Goal: Find contact information: Obtain details needed to contact an individual or organization

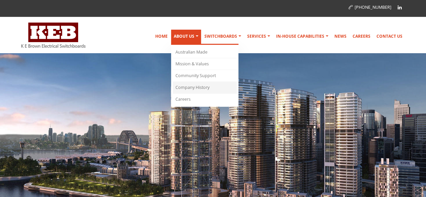
click at [193, 88] on link "Company History" at bounding box center [205, 88] width 64 height 12
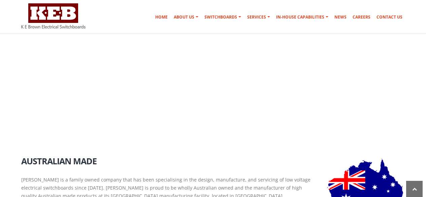
scroll to position [532, 0]
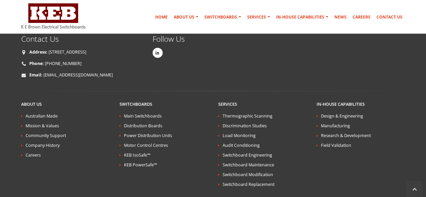
scroll to position [1161, 0]
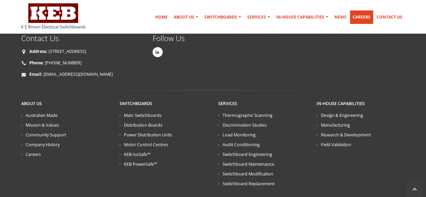
click at [359, 15] on link "Careers" at bounding box center [361, 16] width 23 height 13
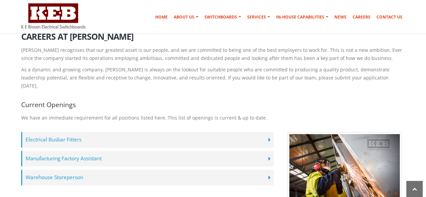
scroll to position [126, 0]
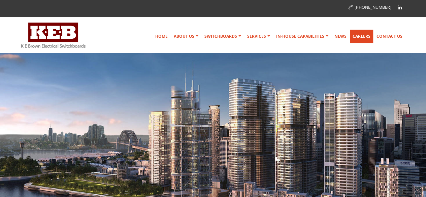
click at [353, 36] on link "Careers" at bounding box center [361, 36] width 23 height 13
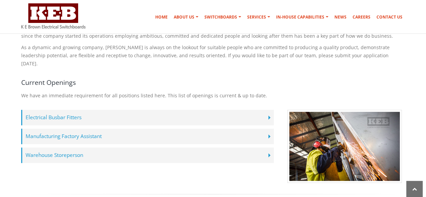
scroll to position [145, 0]
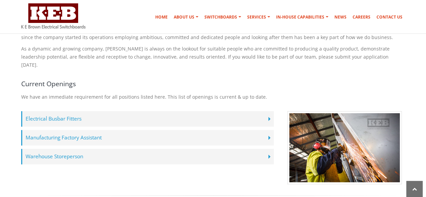
click at [267, 130] on label "Manufacturing Factory Assistant" at bounding box center [147, 137] width 252 height 15
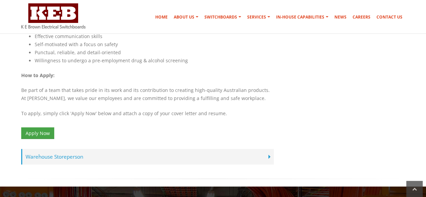
scroll to position [524, 0]
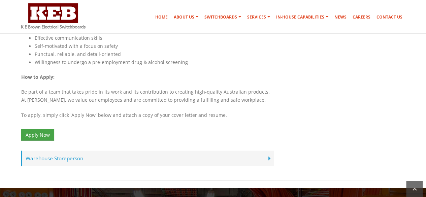
click at [270, 150] on label "Warehouse Storeperson" at bounding box center [147, 157] width 252 height 15
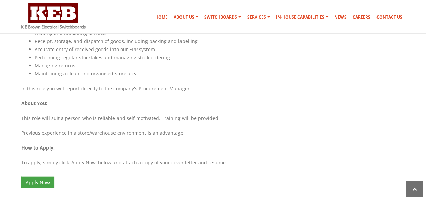
scroll to position [892, 0]
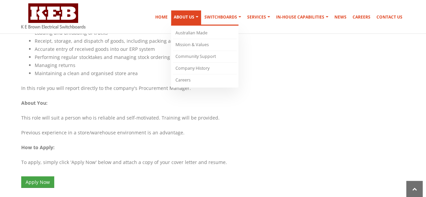
click at [197, 18] on link "About Us" at bounding box center [186, 17] width 30 height 15
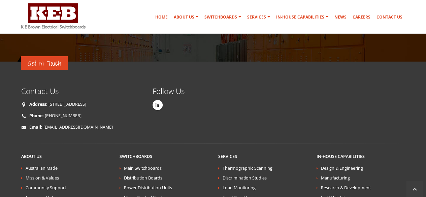
scroll to position [1110, 0]
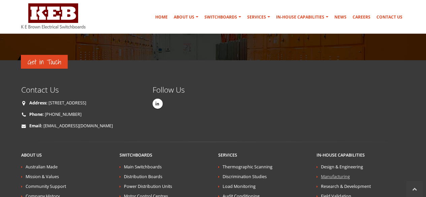
click at [335, 174] on link "Manufacturing" at bounding box center [335, 177] width 29 height 6
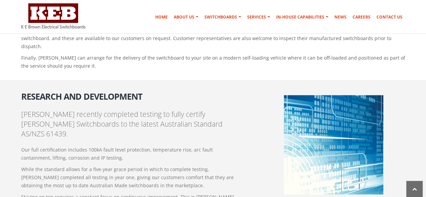
scroll to position [647, 0]
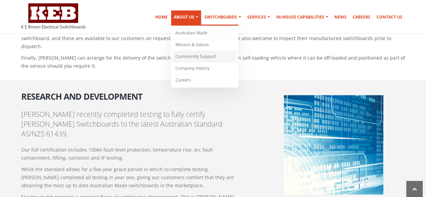
click at [208, 58] on link "Community Support" at bounding box center [205, 57] width 64 height 12
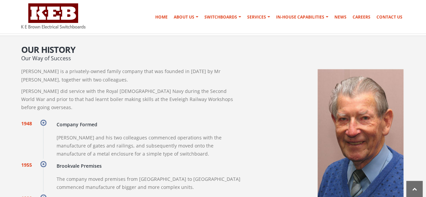
scroll to position [559, 0]
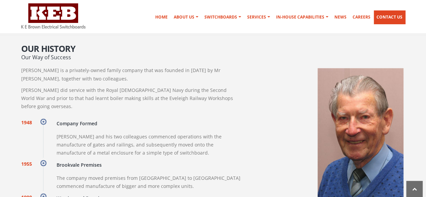
click at [390, 20] on link "Contact Us" at bounding box center [389, 16] width 31 height 13
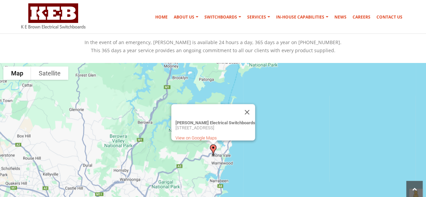
scroll to position [214, 0]
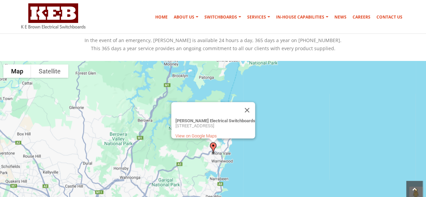
click at [213, 149] on img at bounding box center [213, 147] width 12 height 17
click at [194, 133] on link "View on Google Maps" at bounding box center [195, 135] width 41 height 5
click at [383, 15] on link "Contact Us" at bounding box center [389, 16] width 31 height 13
